Goal: Find specific fact: Find specific fact

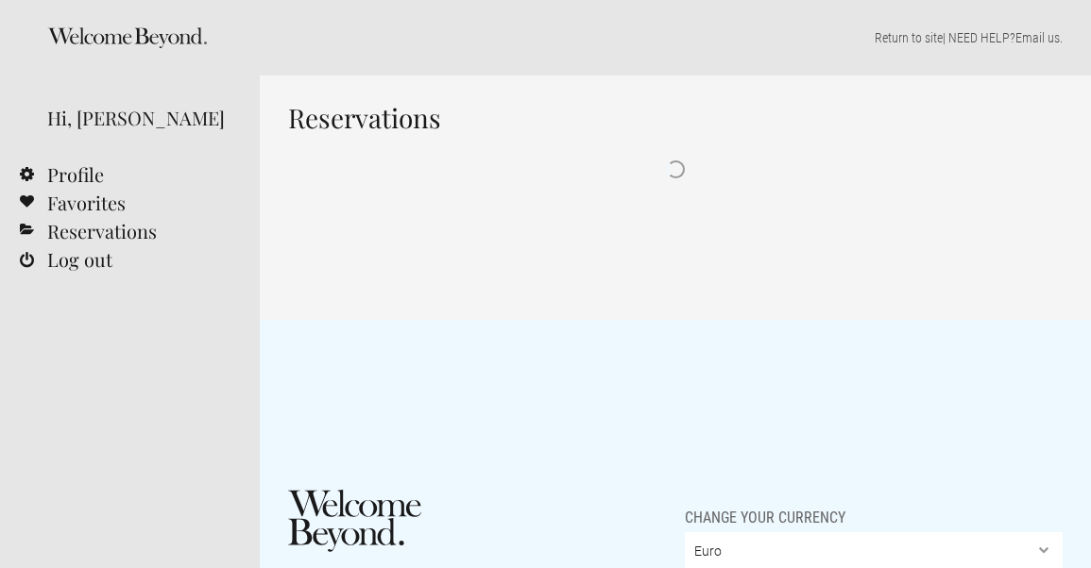
select select "EUR"
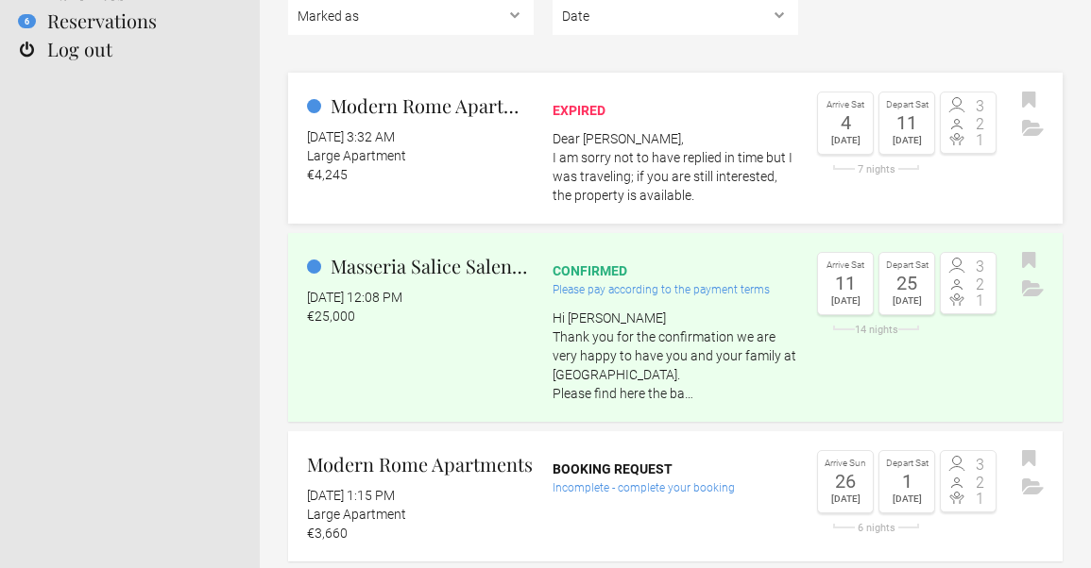
scroll to position [219, 0]
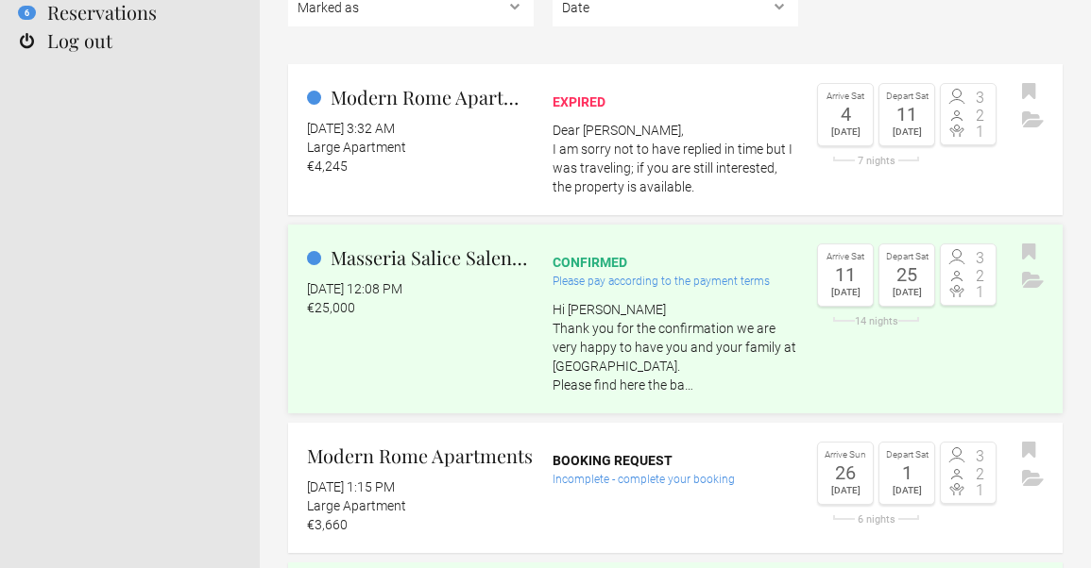
click at [730, 365] on p "Hi Lindsay Thank you for the confirmation we are very happy to have you and you…" at bounding box center [675, 347] width 246 height 94
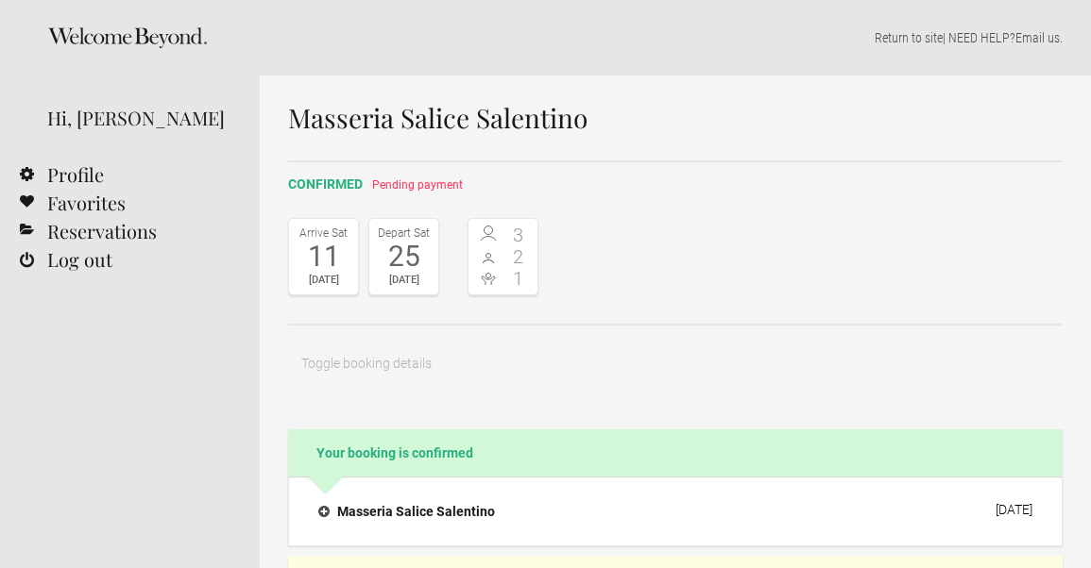
select select "EUR"
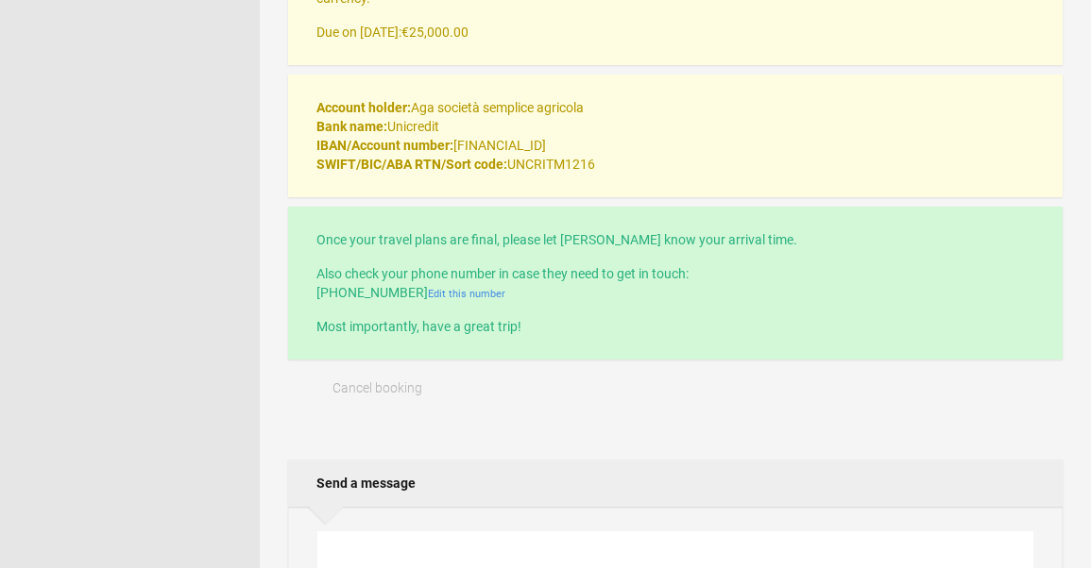
scroll to position [609, 0]
drag, startPoint x: 459, startPoint y: 144, endPoint x: 659, endPoint y: 144, distance: 200.2
click at [659, 144] on p "Account holder: Aga società semplice agricola Bank name: Unicredit IBAN/Account…" at bounding box center [675, 137] width 718 height 76
click at [546, 141] on p "Account holder: Aga società semplice agricola Bank name: Unicredit IBAN/Account…" at bounding box center [675, 137] width 718 height 76
drag, startPoint x: 457, startPoint y: 147, endPoint x: 652, endPoint y: 149, distance: 195.5
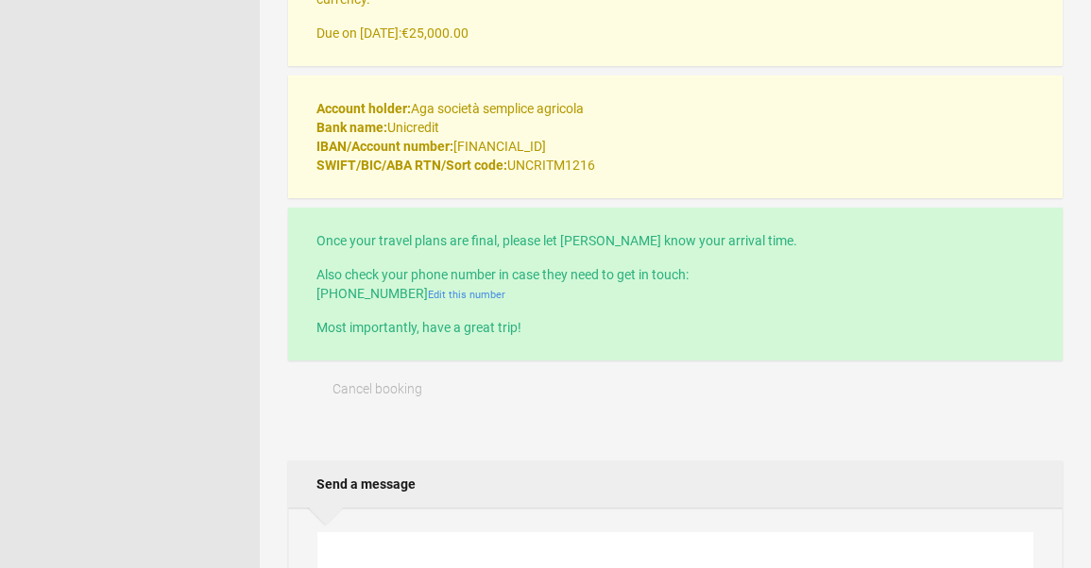
click at [652, 149] on p "Account holder: Aga società semplice agricola Bank name: Unicredit IBAN/Account…" at bounding box center [675, 137] width 718 height 76
copy p "[FINANCIAL_ID]"
click at [567, 180] on div "Account holder: Aga società semplice agricola Bank name: Unicredit IBAN/Account…" at bounding box center [675, 137] width 774 height 123
drag, startPoint x: 615, startPoint y: 162, endPoint x: 280, endPoint y: 111, distance: 339.1
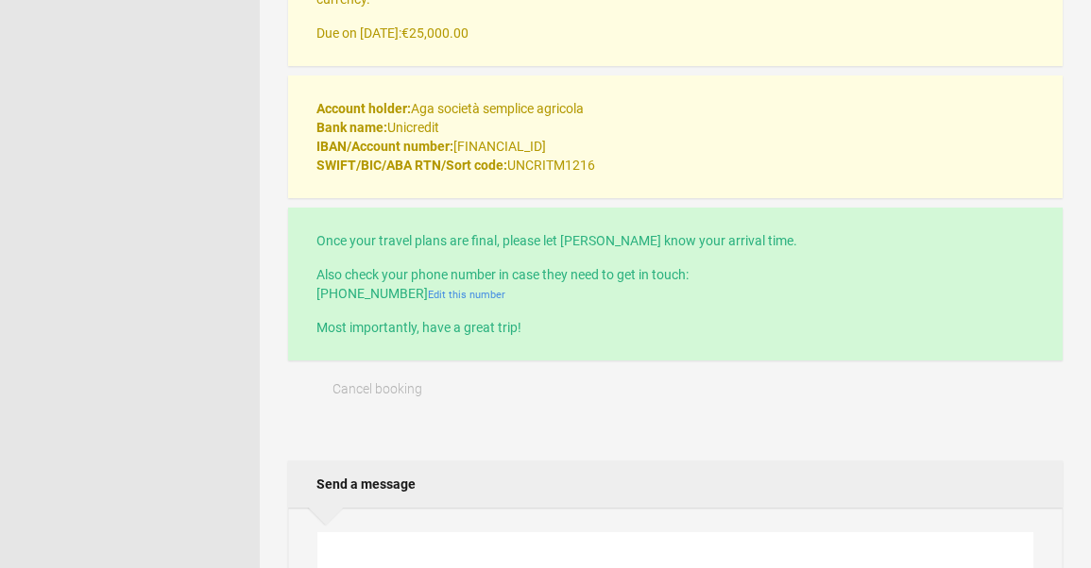
copy p "Account holder: Aga società semplice agricola Bank name: Unicredit IBAN/Account…"
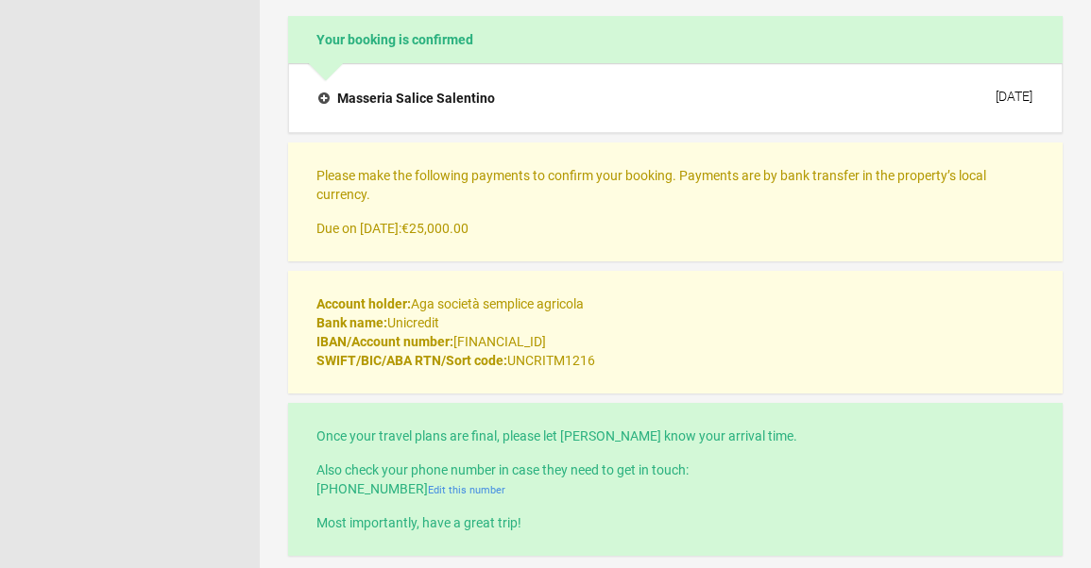
scroll to position [408, 0]
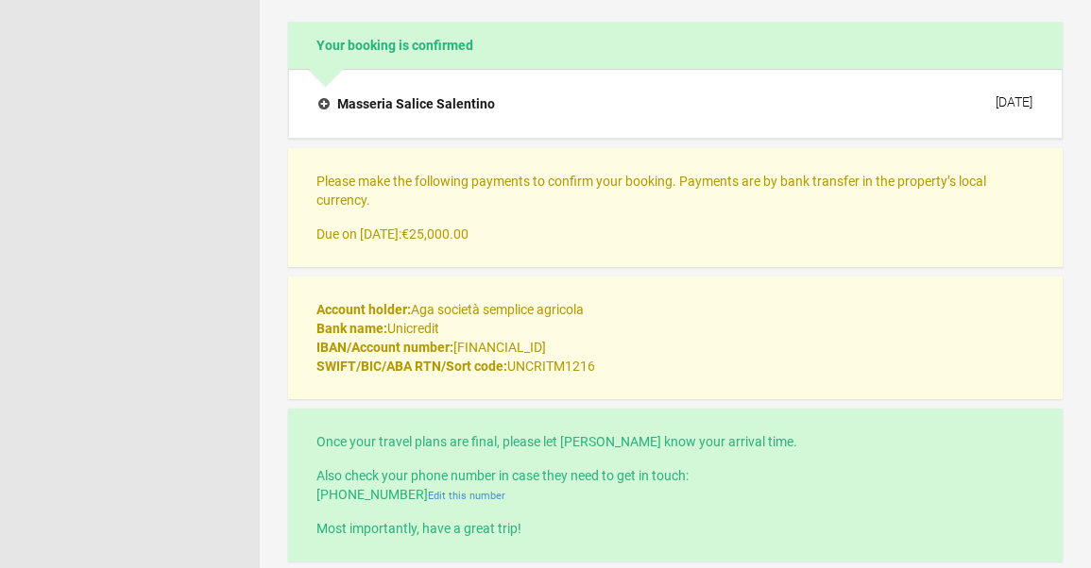
click at [482, 107] on h4 "Masseria Salice Salentino" at bounding box center [406, 103] width 177 height 19
